Goal: Task Accomplishment & Management: Use online tool/utility

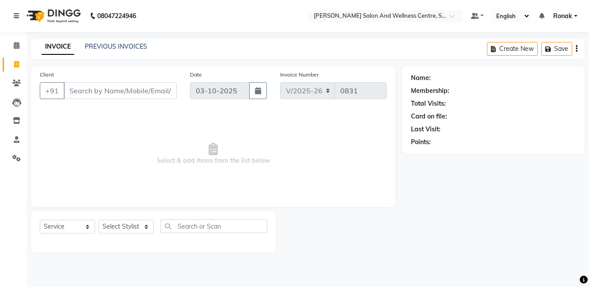
select select "8341"
select select "service"
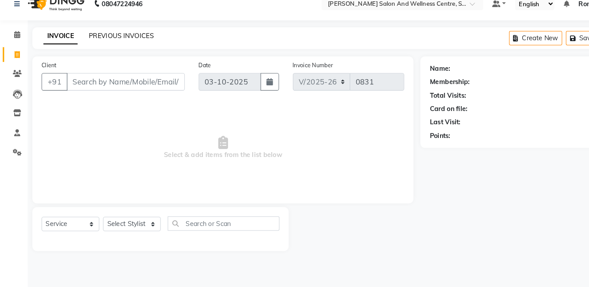
click at [95, 43] on link "PREVIOUS INVOICES" at bounding box center [116, 46] width 62 height 8
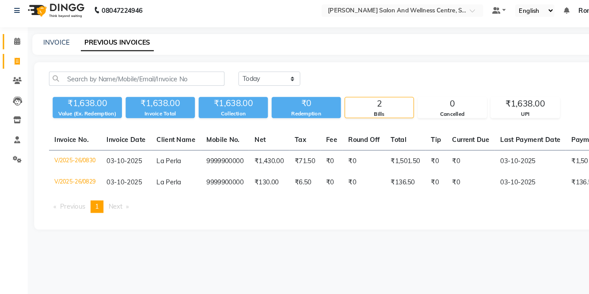
click at [15, 43] on icon at bounding box center [17, 45] width 6 height 7
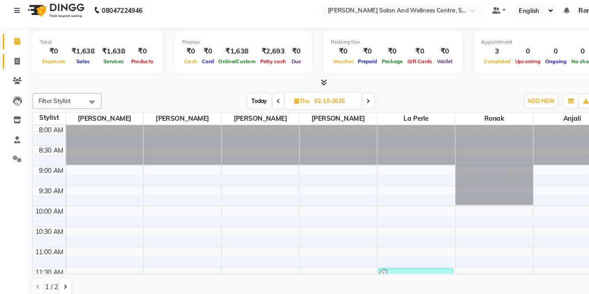
click at [11, 58] on link "Invoice" at bounding box center [13, 64] width 21 height 15
select select "service"
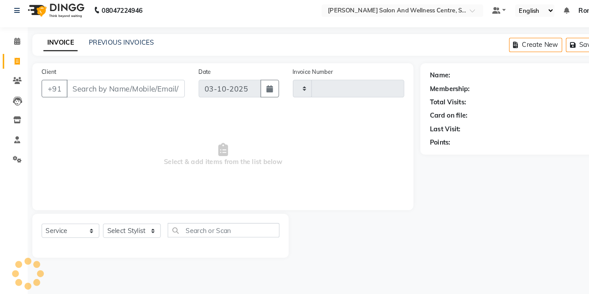
type input "0831"
select select "8341"
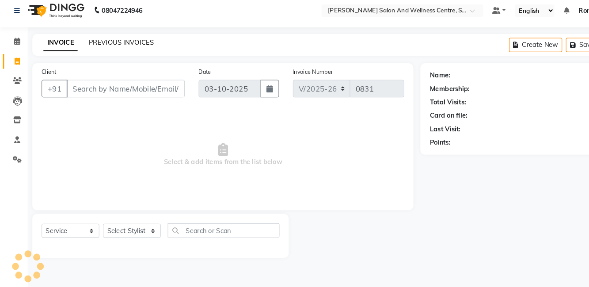
click at [89, 45] on link "PREVIOUS INVOICES" at bounding box center [116, 46] width 62 height 8
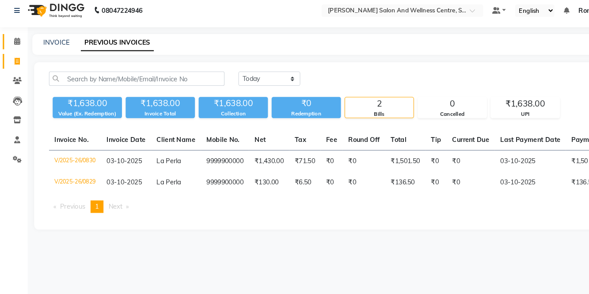
click at [15, 47] on icon at bounding box center [17, 45] width 6 height 7
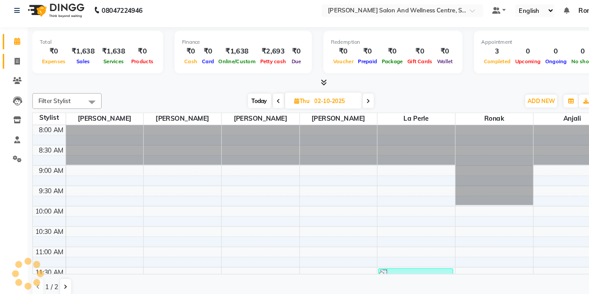
click at [10, 60] on span at bounding box center [16, 65] width 15 height 10
select select "service"
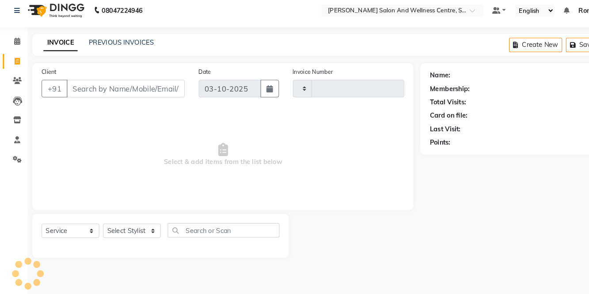
type input "0831"
select select "8341"
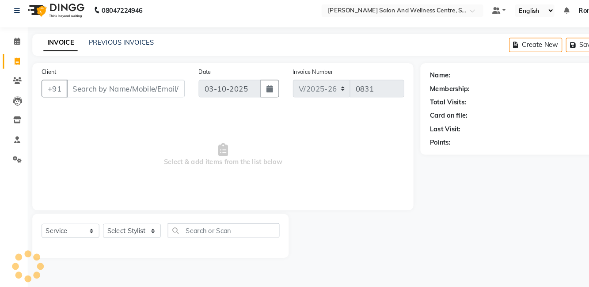
click at [82, 86] on input "Client" at bounding box center [120, 90] width 113 height 17
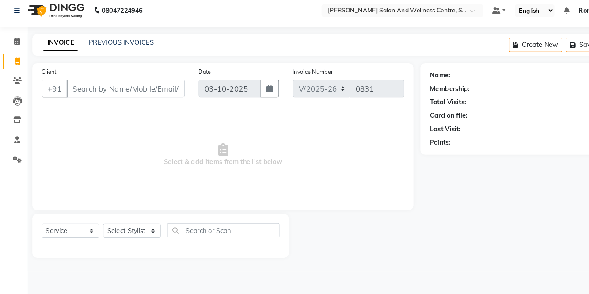
click at [125, 88] on input "Client" at bounding box center [120, 90] width 113 height 17
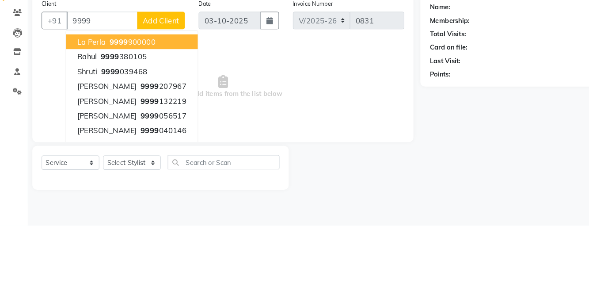
click at [141, 111] on ngb-highlight "9999 900000" at bounding box center [126, 110] width 46 height 9
type input "9999900000"
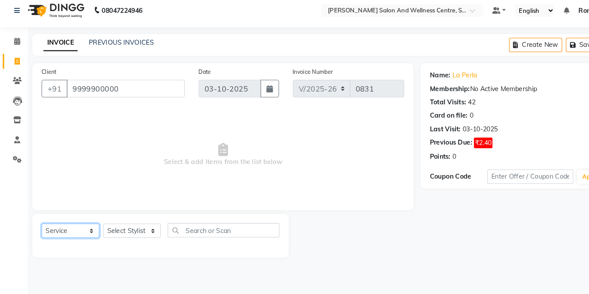
click at [66, 230] on select "Select Service Product Membership Package Voucher Prepaid Gift Card" at bounding box center [67, 226] width 55 height 14
click at [40, 219] on select "Select Service Product Membership Package Voucher Prepaid Gift Card" at bounding box center [67, 226] width 55 height 14
click at [125, 227] on select "Select Stylist [PERSON_NAME] [PERSON_NAME] [PERSON_NAME] [PERSON_NAME] La perle…" at bounding box center [125, 226] width 55 height 14
select select "83266"
click at [98, 219] on select "Select Stylist [PERSON_NAME] [PERSON_NAME] [PERSON_NAME] [PERSON_NAME] La perle…" at bounding box center [125, 226] width 55 height 14
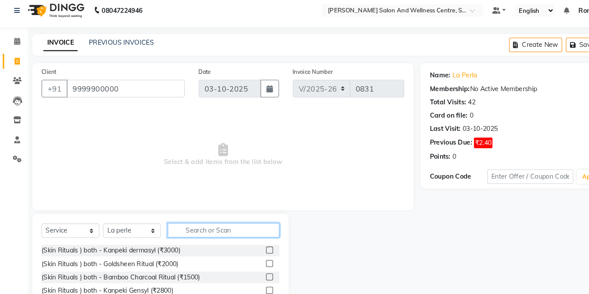
click at [196, 223] on input "text" at bounding box center [213, 226] width 107 height 14
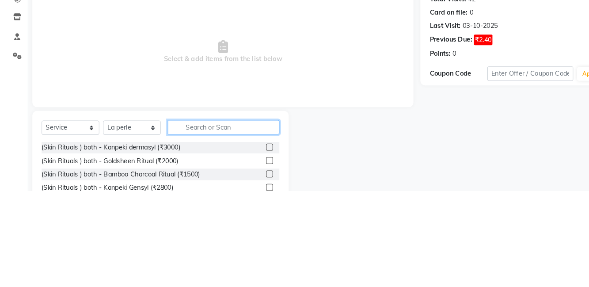
scroll to position [1, 0]
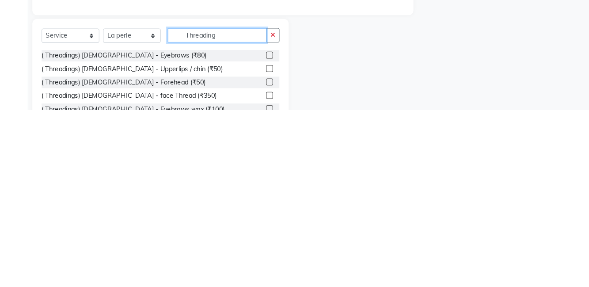
type input "Threading"
click at [257, 233] on label at bounding box center [257, 234] width 7 height 7
click at [257, 233] on input "checkbox" at bounding box center [257, 235] width 6 height 6
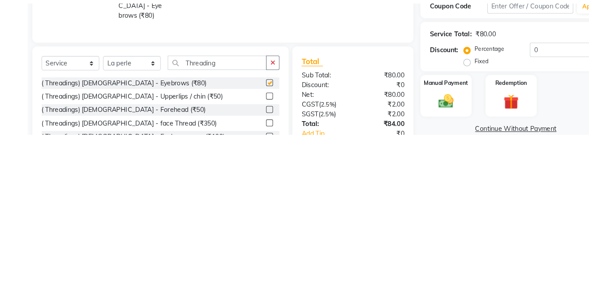
scroll to position [11, 0]
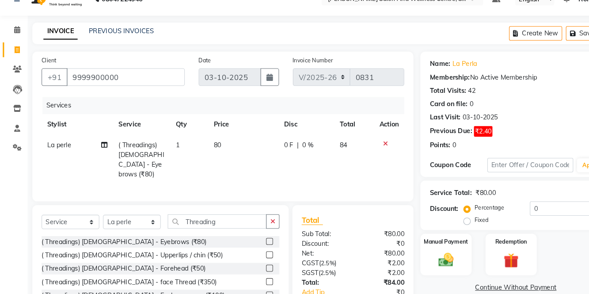
checkbox input "false"
click at [220, 145] on td "80" at bounding box center [232, 158] width 67 height 48
select select "83266"
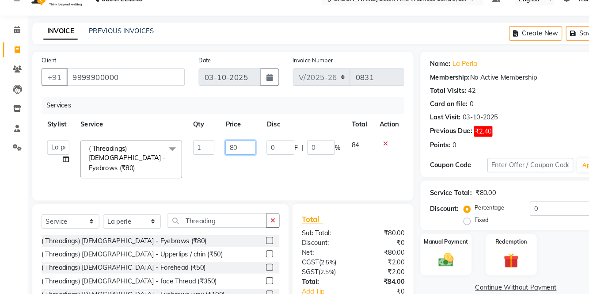
click at [226, 148] on input "80" at bounding box center [229, 147] width 29 height 14
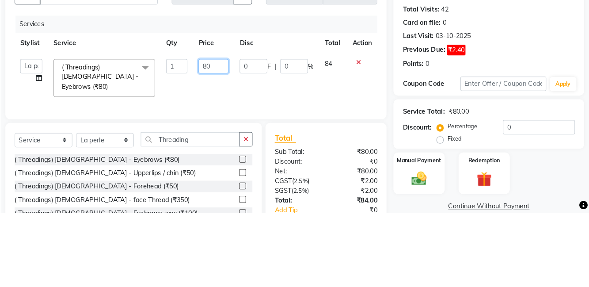
type input "8"
type input "60"
click at [411, 160] on div "Coupon Code" at bounding box center [438, 163] width 55 height 9
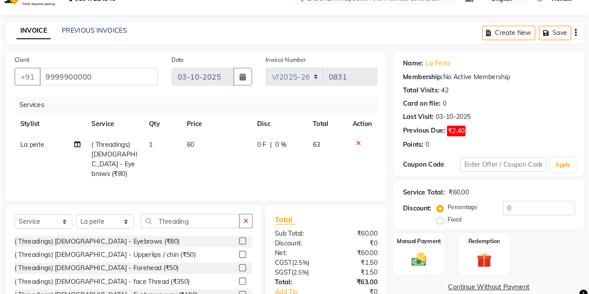
scroll to position [17, 0]
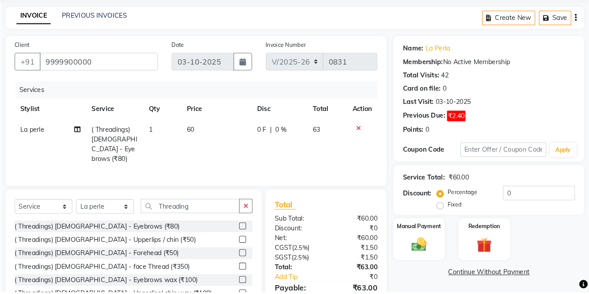
click at [423, 258] on div "Manual Payment" at bounding box center [426, 243] width 49 height 40
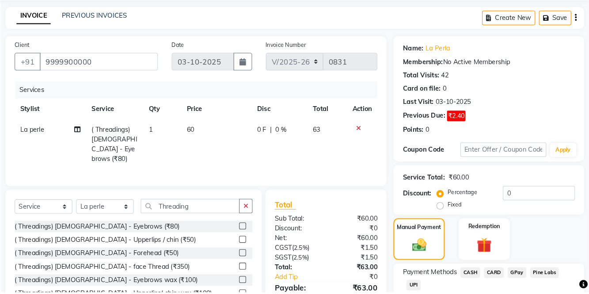
click at [479, 271] on span "CASH" at bounding box center [475, 275] width 19 height 10
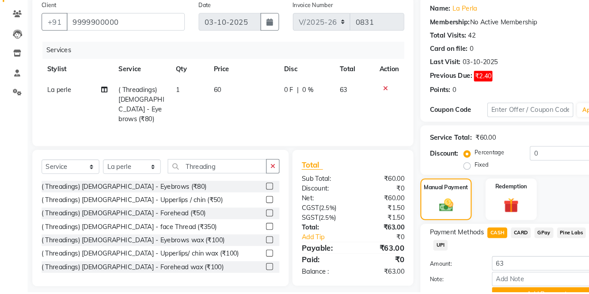
click at [504, 286] on button "Add Payment" at bounding box center [522, 296] width 105 height 14
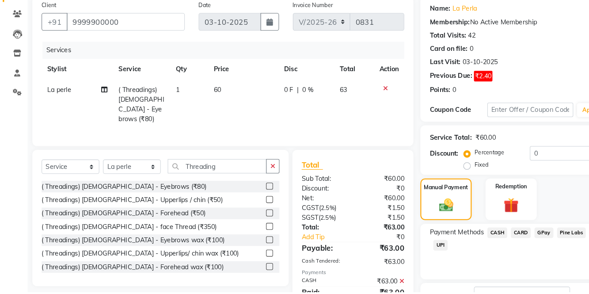
scroll to position [81, 0]
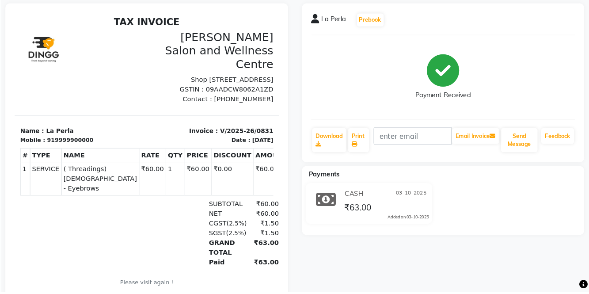
click at [60, 117] on section "Name : La Perla Mobile : 919999900000 Invoice : V/2025-26/0831 Date : [DATE]" at bounding box center [141, 124] width 253 height 28
click at [533, 121] on div "La Perla Prebook Payment Received Download Print Email Invoice Send Message Fee…" at bounding box center [449, 94] width 270 height 152
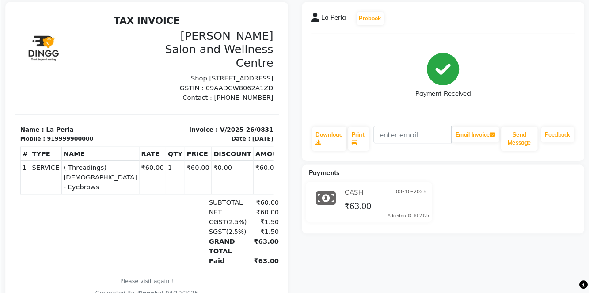
scroll to position [54, 0]
